Goal: Navigation & Orientation: Find specific page/section

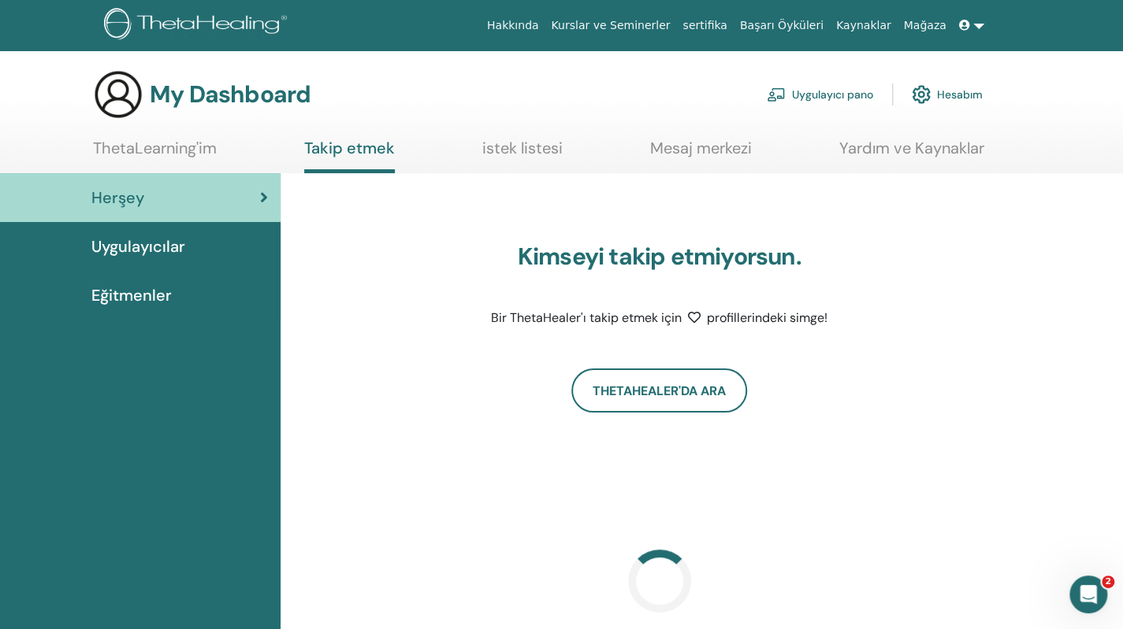
click at [142, 259] on link "Uygulayıcılar" at bounding box center [140, 246] width 280 height 49
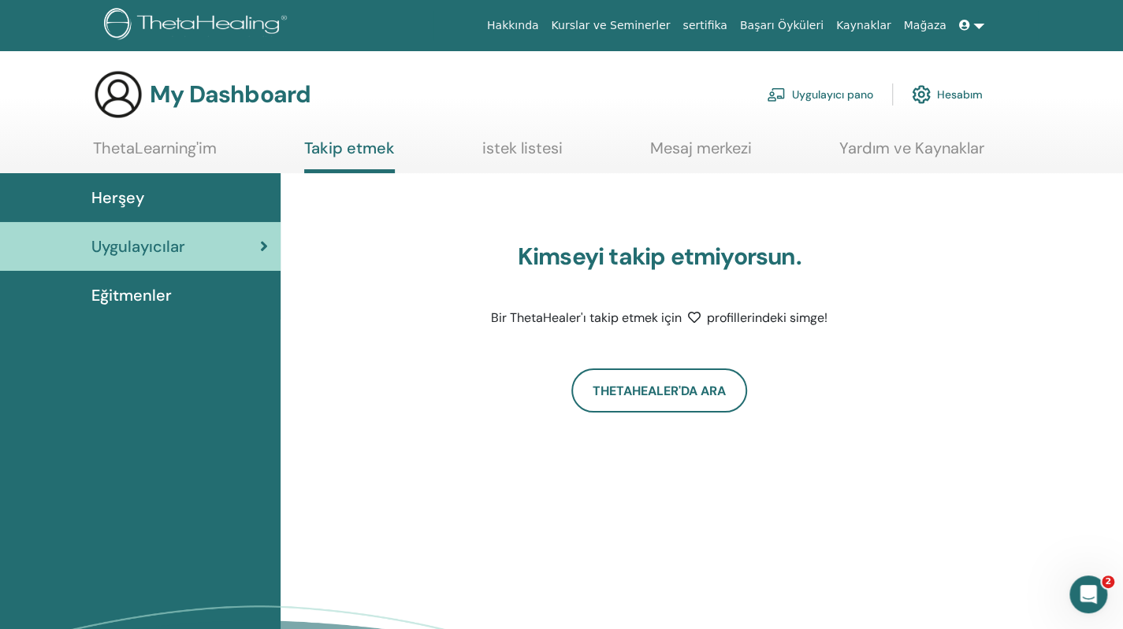
click at [124, 303] on span "Eğitmenler" at bounding box center [131, 296] width 80 height 24
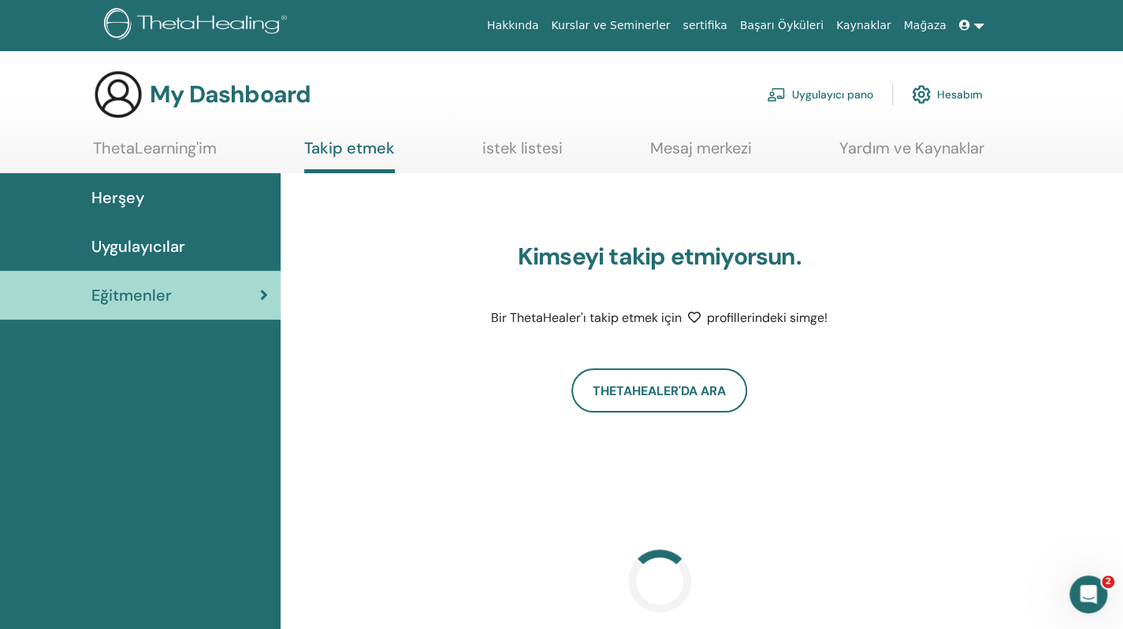
click at [170, 151] on link "ThetaLearning'im" at bounding box center [155, 154] width 124 height 31
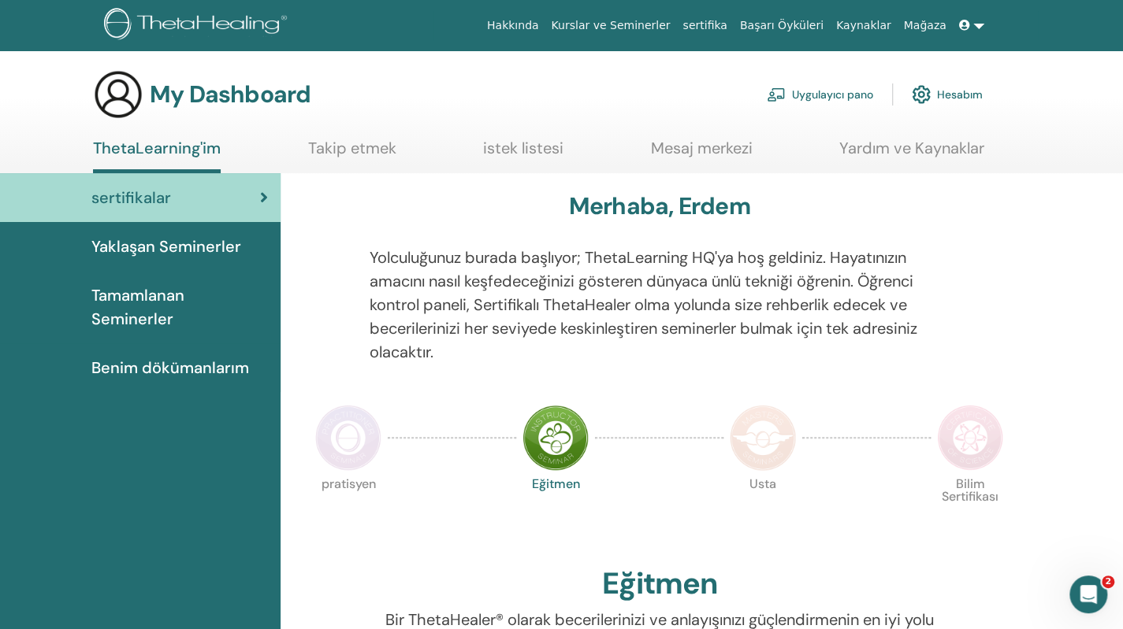
click at [153, 308] on span "Tamamlanan Seminerler" at bounding box center [179, 307] width 176 height 47
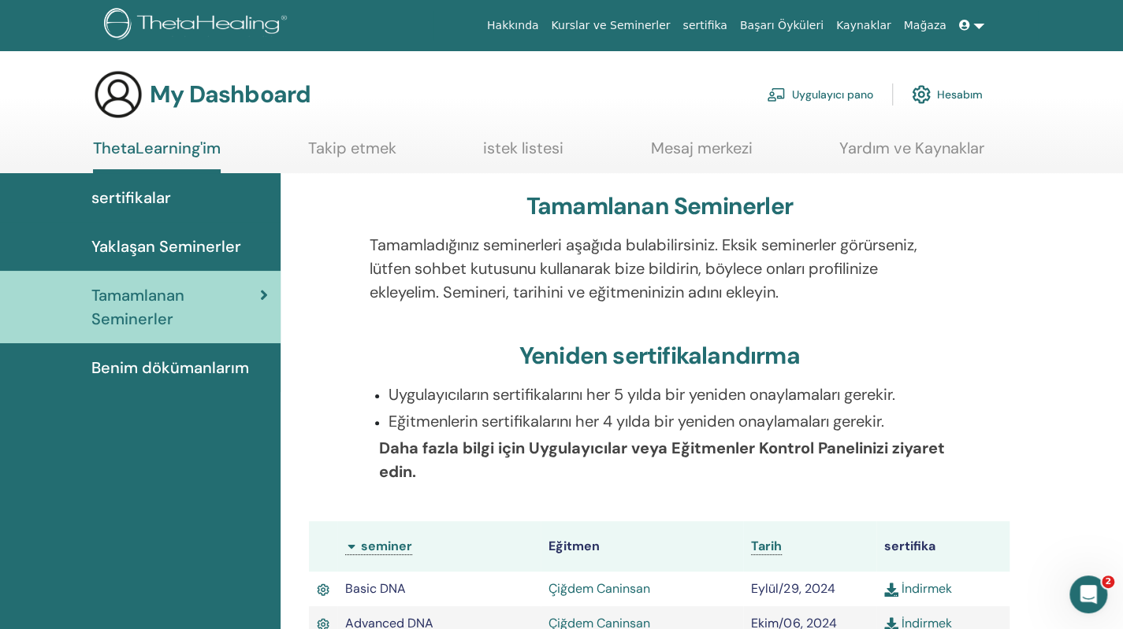
click at [120, 371] on span "Benim dökümanlarım" at bounding box center [170, 368] width 158 height 24
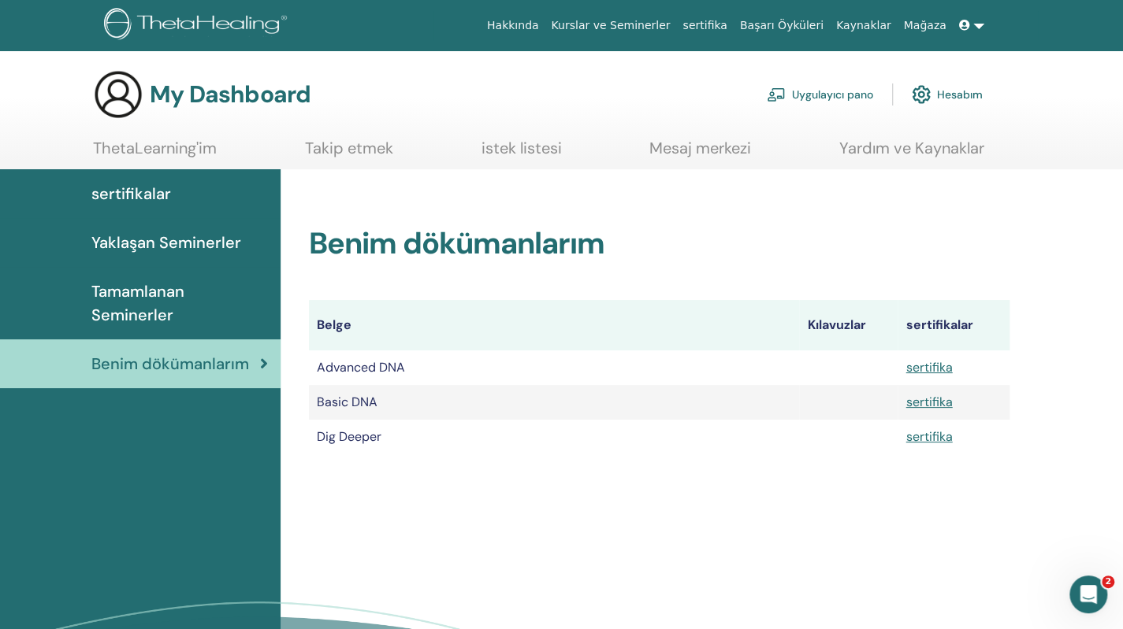
click at [150, 313] on span "Tamamlanan Seminerler" at bounding box center [179, 303] width 176 height 47
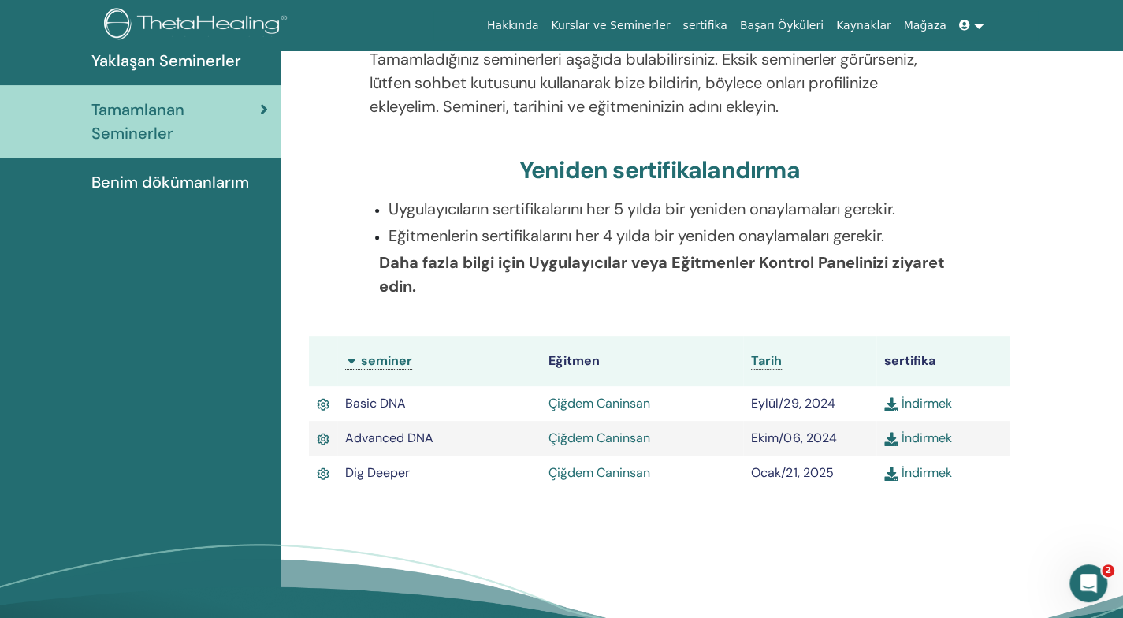
scroll to position [187, 0]
